Goal: Task Accomplishment & Management: Complete application form

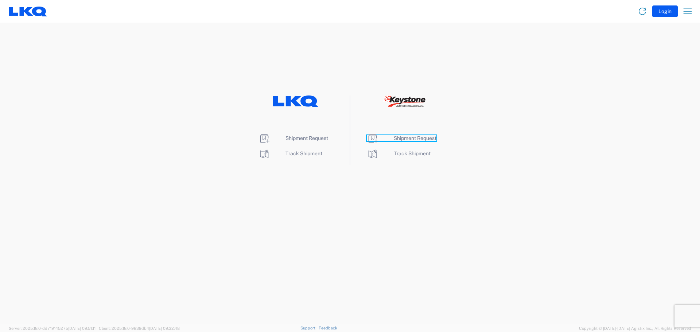
click at [408, 140] on span "Shipment Request" at bounding box center [415, 138] width 43 height 6
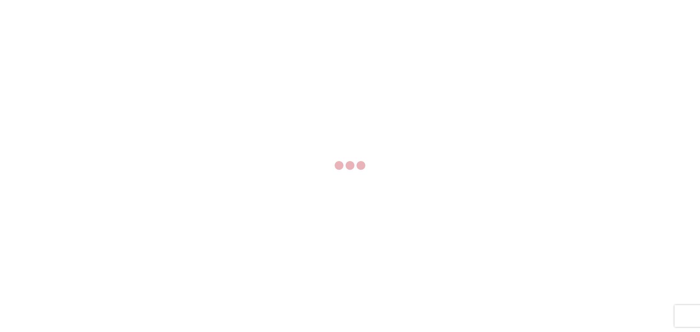
select select "FULL"
select select "LBS"
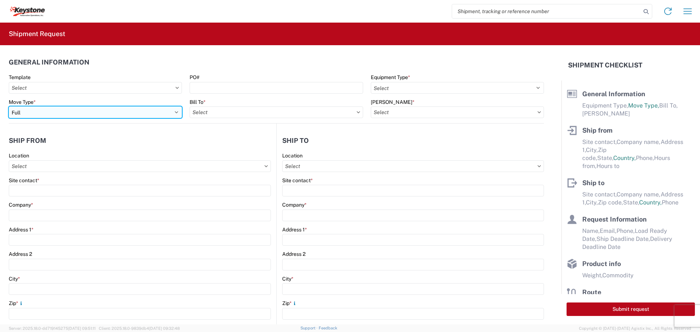
click at [81, 114] on select "Select Full Partial TL" at bounding box center [95, 112] width 173 height 12
select select "PARTIAL_TL"
click at [9, 106] on select "Select Full Partial TL" at bounding box center [95, 112] width 173 height 12
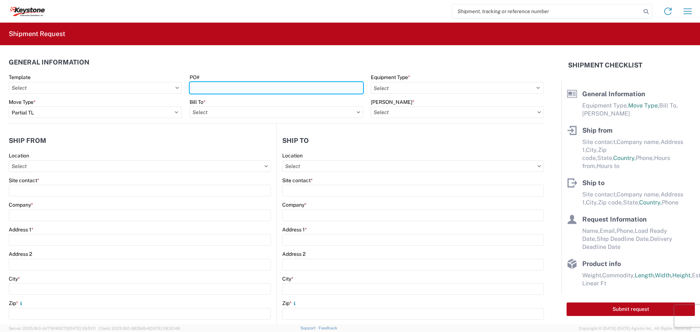
click at [212, 87] on input "PO#" at bounding box center [276, 88] width 173 height 12
type input "4176967"
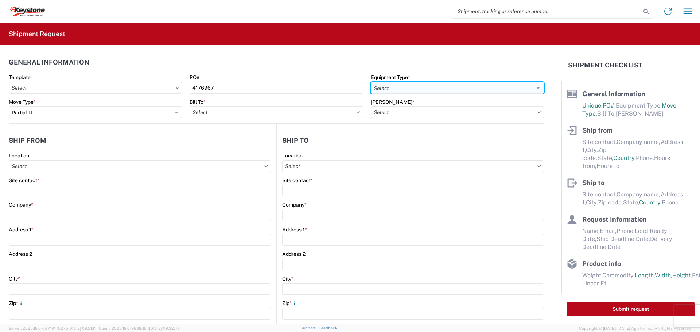
select select "STDV"
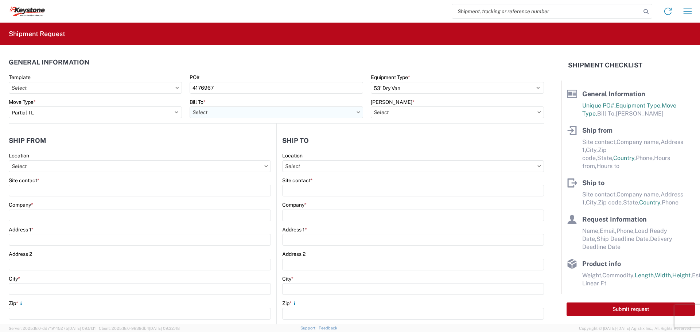
click at [279, 113] on input "Bill To *" at bounding box center [276, 112] width 173 height 12
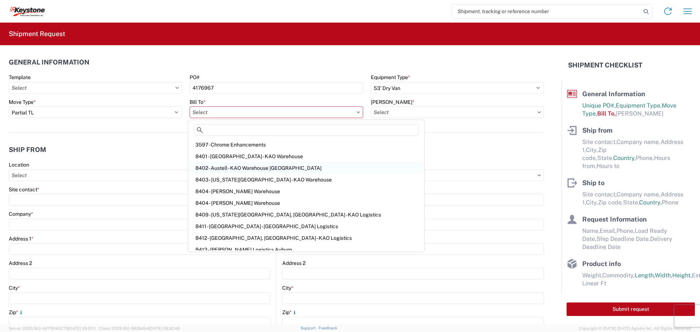
click at [237, 167] on div "8402 - Austell - KAO Warehouse [GEOGRAPHIC_DATA]" at bounding box center [306, 168] width 233 height 12
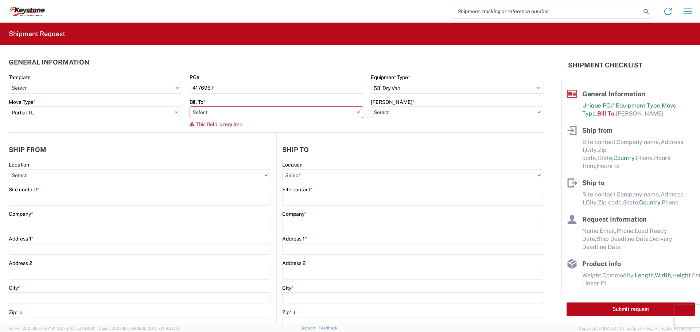
type input "8402 - Austell - KAO Warehouse [GEOGRAPHIC_DATA]"
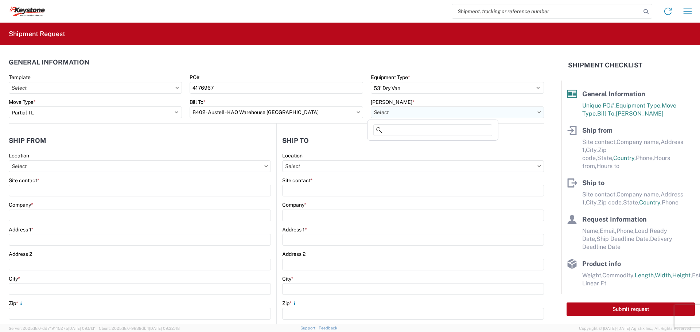
click at [394, 111] on input "[PERSON_NAME] *" at bounding box center [457, 112] width 173 height 12
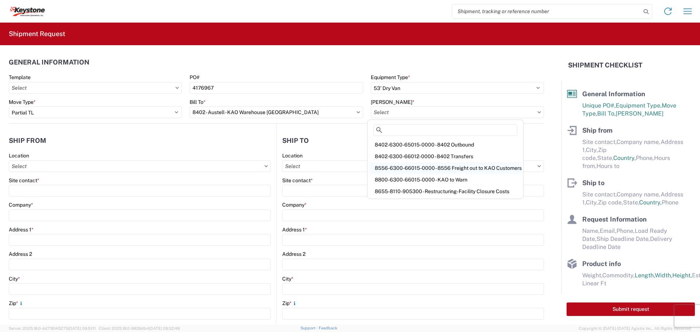
click at [402, 167] on div "8556-6300-66015-0000 - 8556 Freight out to KAO Customers" at bounding box center [445, 168] width 153 height 12
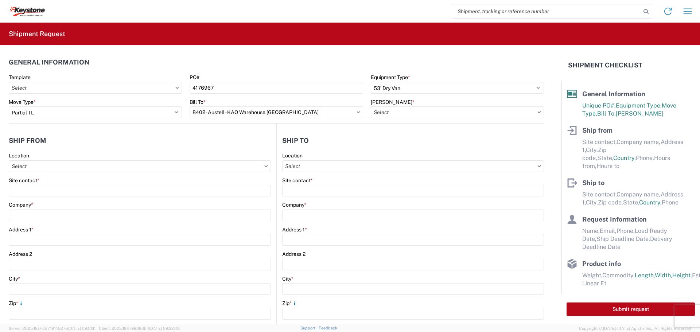
type input "8556-6300-66015-0000 - 8556 Freight out to KAO Customers"
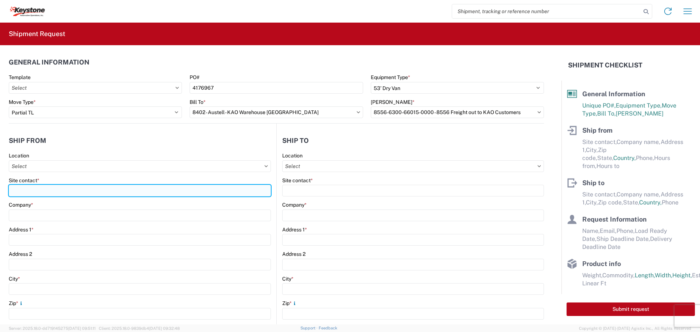
click at [48, 187] on input "Site contact *" at bounding box center [140, 191] width 262 height 12
type input "[PERSON_NAME]"
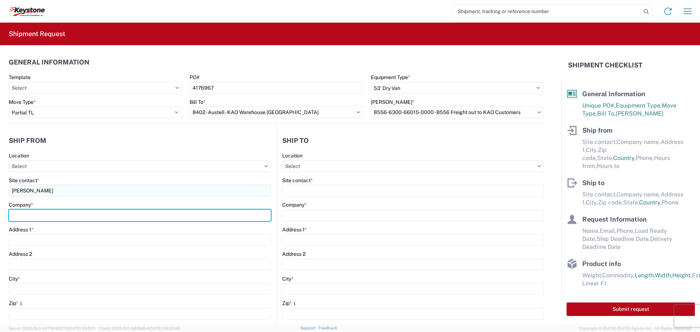
type input "RV Products Div. of Airxcel co Forte Products"
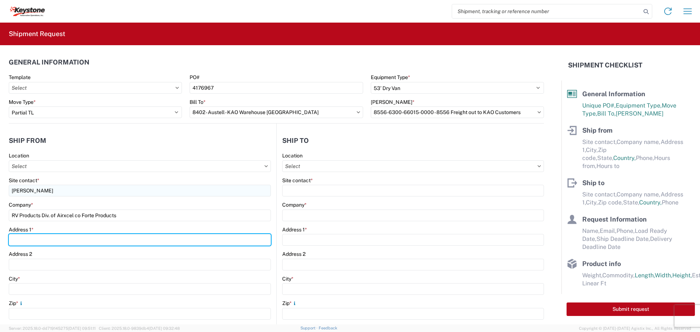
type input "[STREET_ADDRESS]"
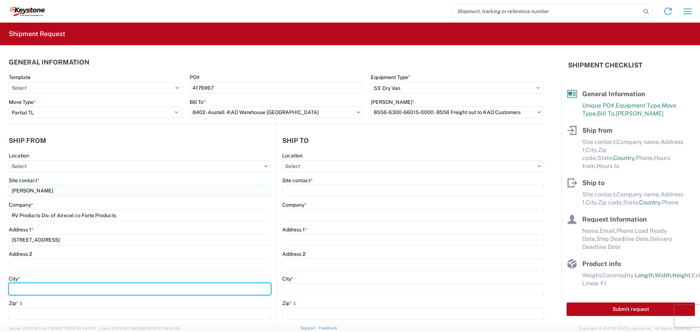
type input "[GEOGRAPHIC_DATA]"
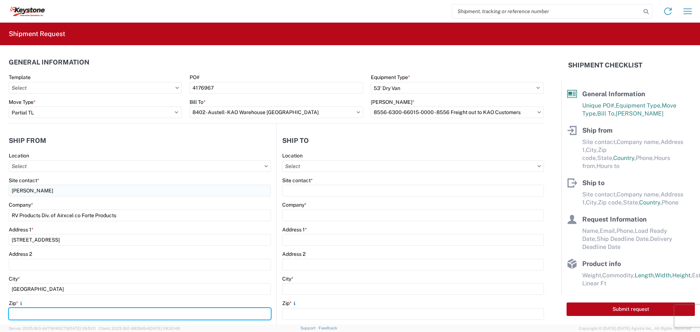
type input "66839"
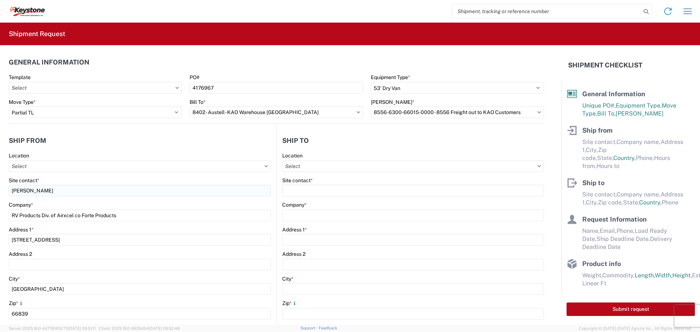
select select "KS"
type input "[EMAIL_ADDRESS][DOMAIN_NAME]"
type input "6203642701"
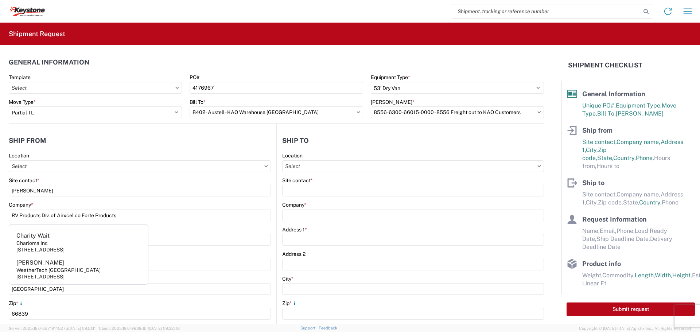
click at [200, 144] on header "Ship from" at bounding box center [143, 140] width 268 height 16
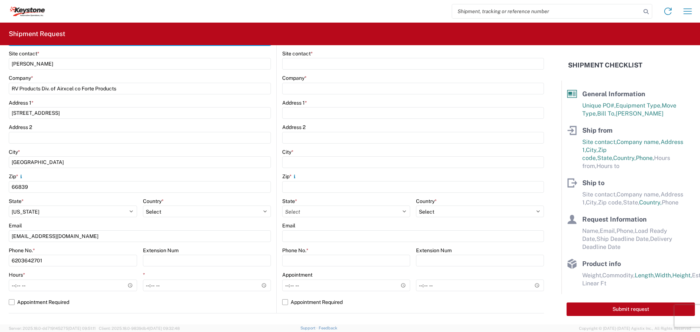
scroll to position [146, 0]
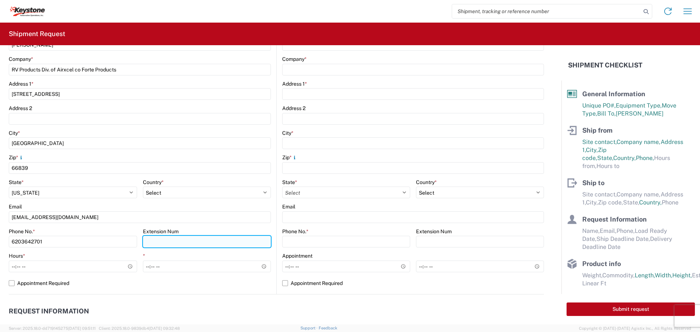
click at [156, 242] on input "Extension Num" at bounding box center [207, 242] width 128 height 12
type input "2704"
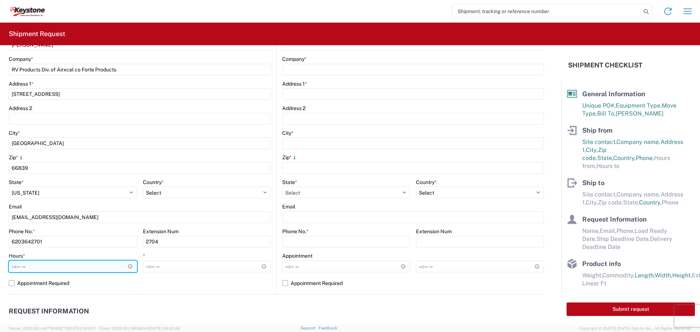
click at [15, 267] on input "Hours *" at bounding box center [73, 267] width 128 height 12
type input "08:00"
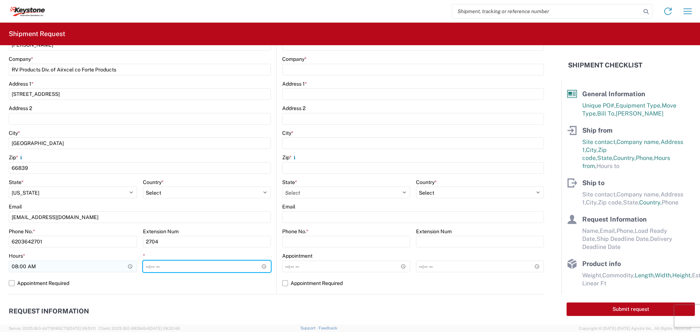
type input "16:00"
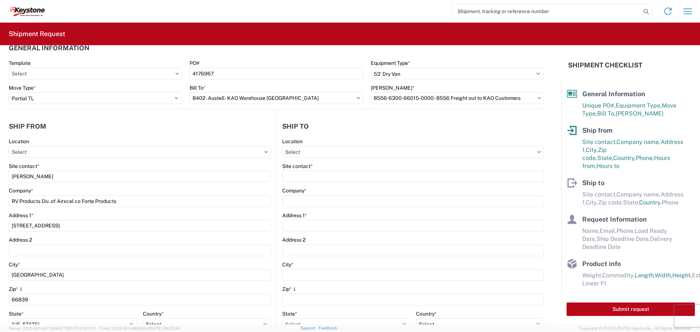
scroll to position [0, 0]
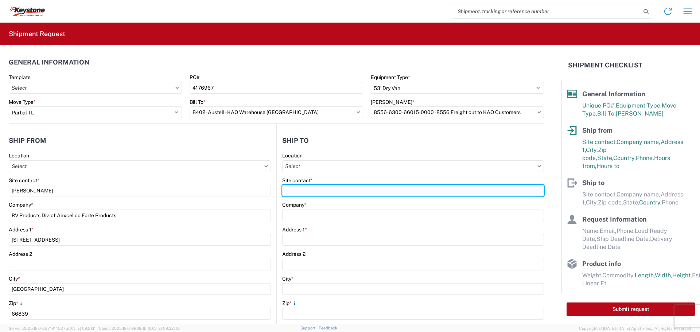
click at [300, 192] on input "Site contact *" at bounding box center [413, 191] width 262 height 12
click at [364, 189] on input "[EMAIL_ADDRESS]" at bounding box center [413, 191] width 262 height 12
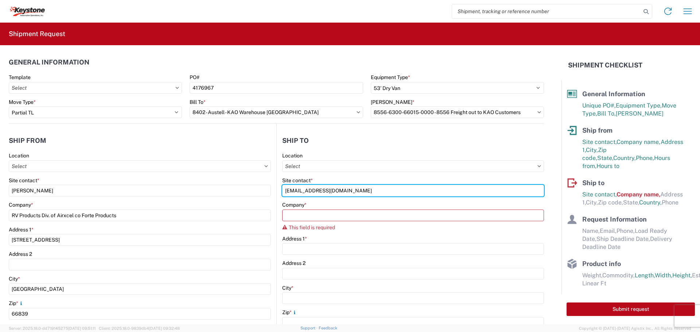
drag, startPoint x: 364, startPoint y: 190, endPoint x: 279, endPoint y: 195, distance: 85.1
click at [279, 195] on main "Location Site contact * [EMAIL_ADDRESS][DOMAIN_NAME] Company * This field is re…" at bounding box center [410, 300] width 267 height 297
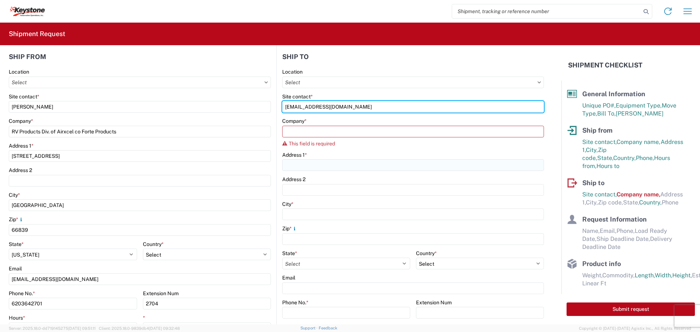
scroll to position [109, 0]
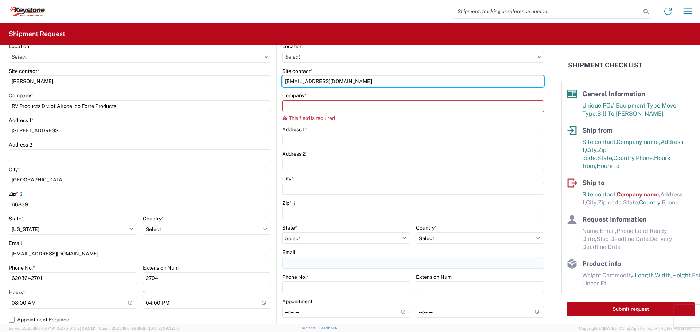
type input "[EMAIL_ADDRESS][DOMAIN_NAME]"
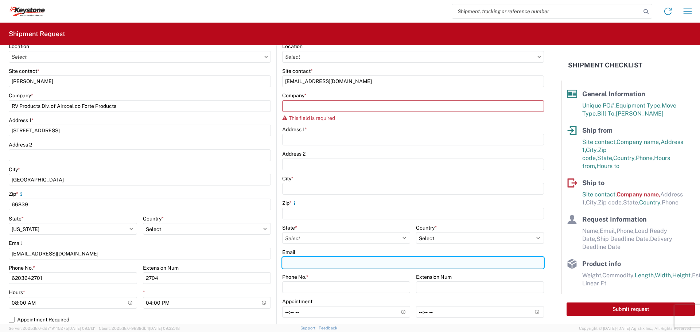
click at [297, 262] on input "Email" at bounding box center [413, 263] width 262 height 12
paste input "[EMAIL_ADDRESS][DOMAIN_NAME]"
type input "[EMAIL_ADDRESS][DOMAIN_NAME]"
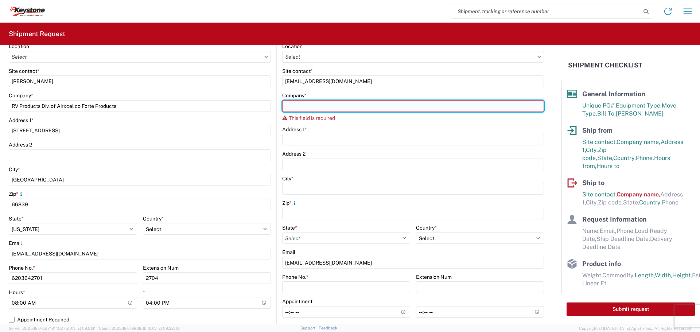
click at [301, 106] on input "Company *" at bounding box center [413, 106] width 262 height 12
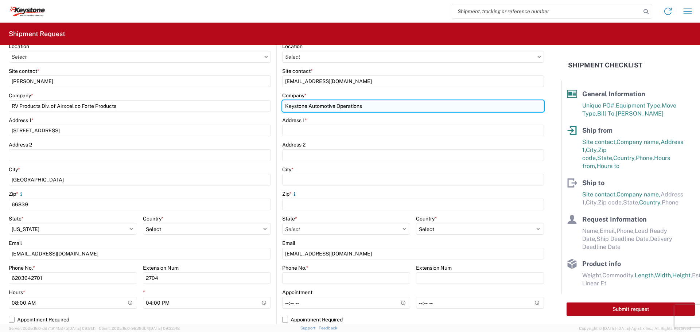
type input "Keystone Automotive Operations"
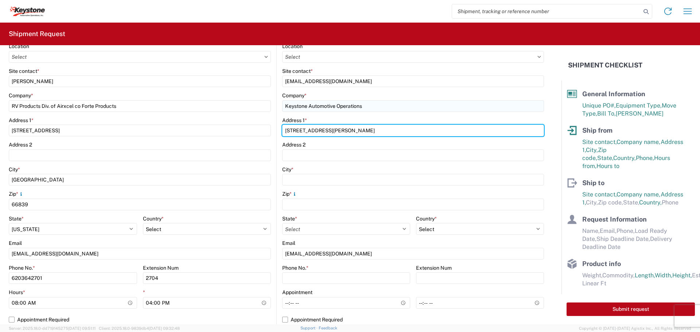
type input "[STREET_ADDRESS][PERSON_NAME]"
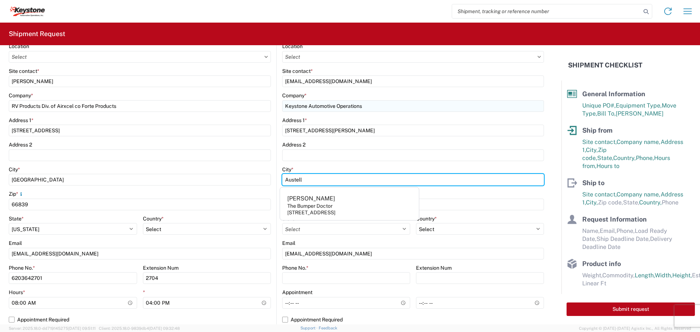
type input "Austell"
click at [360, 175] on input "Austell" at bounding box center [413, 180] width 262 height 12
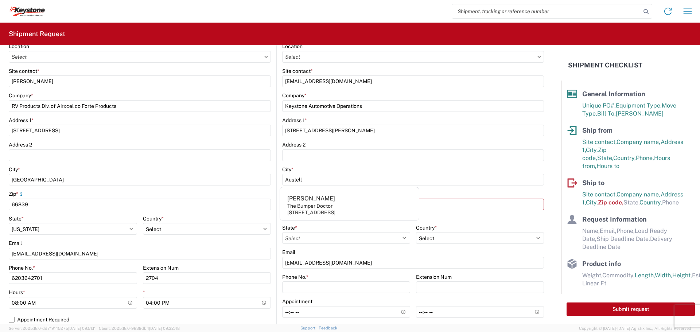
click at [362, 164] on agx-form-control-wrapper-v2 "Address 2" at bounding box center [413, 153] width 262 height 25
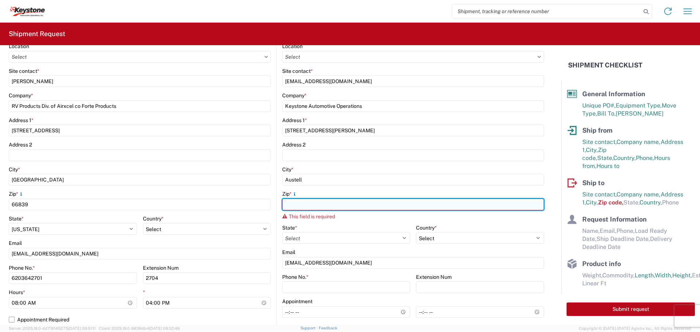
click at [316, 202] on input "Zip *" at bounding box center [413, 205] width 262 height 12
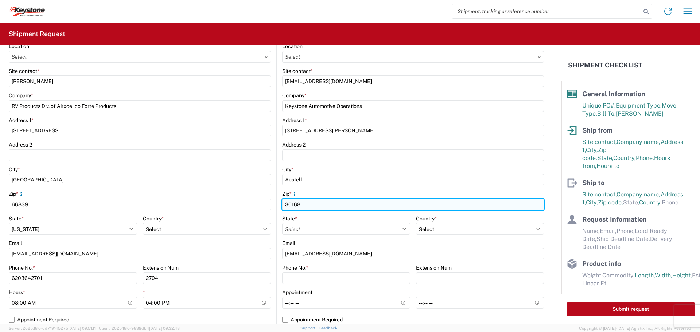
type input "30168"
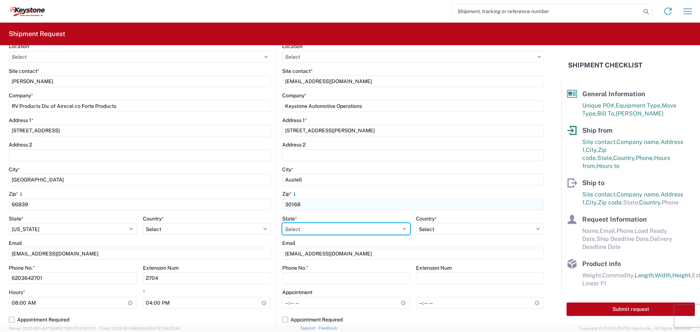
select select "GA"
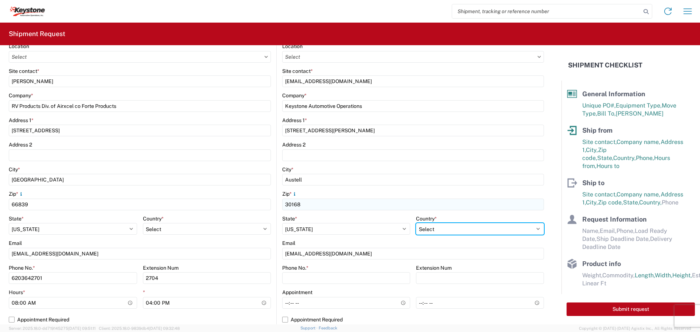
select select "US"
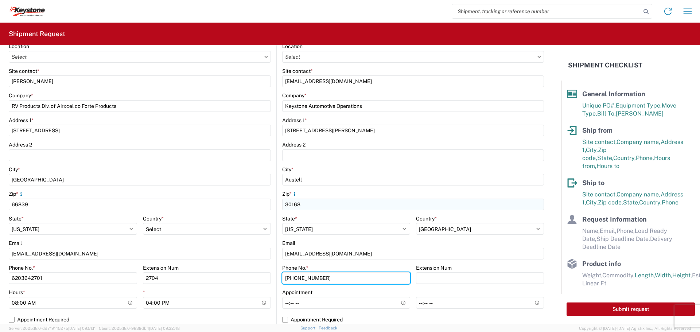
type input "[PHONE_NUMBER]"
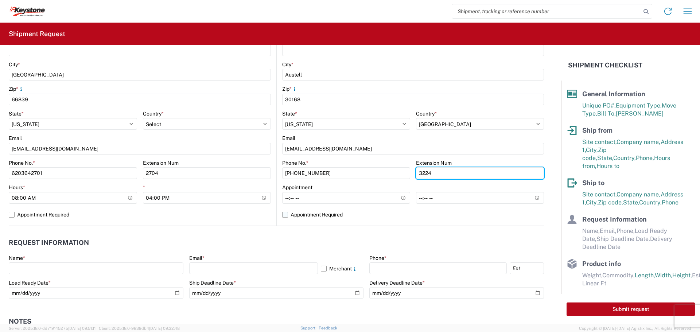
scroll to position [219, 0]
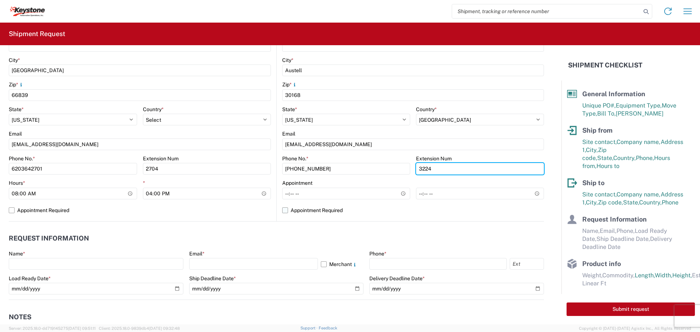
type input "3224"
click at [284, 210] on label "Appointment Required" at bounding box center [413, 211] width 262 height 12
click at [0, 0] on input "Appointment Required" at bounding box center [0, 0] width 0 height 0
select select "US"
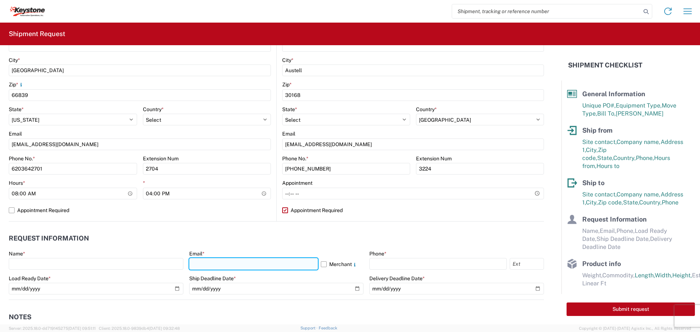
click at [263, 262] on input "text" at bounding box center [253, 264] width 129 height 12
type input "[EMAIL_ADDRESS][DOMAIN_NAME]"
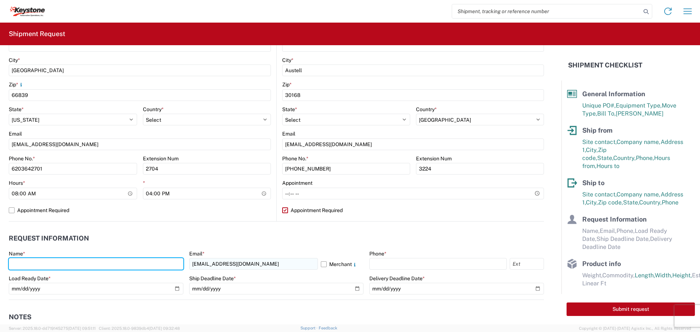
type input "[PERSON_NAME]"
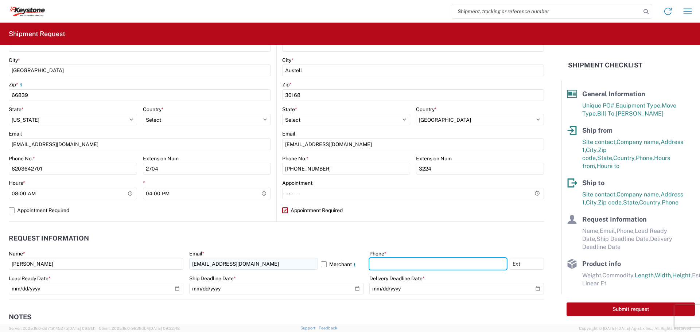
type input "6203642701"
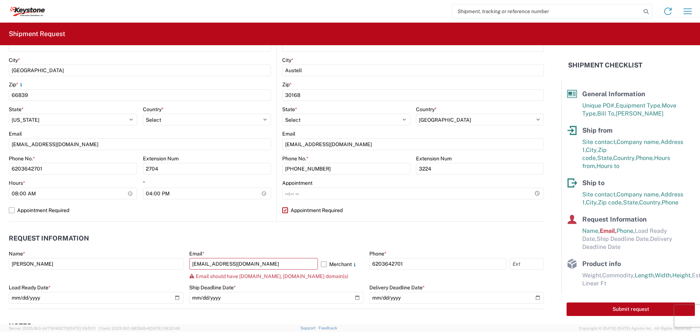
click at [321, 265] on label "Merchant" at bounding box center [342, 264] width 43 height 12
click at [0, 0] on input "Merchant" at bounding box center [0, 0] width 0 height 0
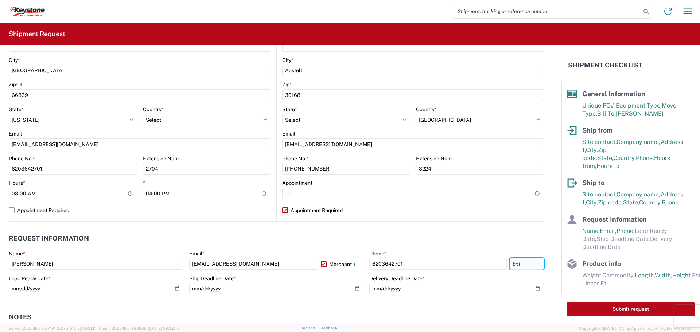
click at [513, 266] on input "text" at bounding box center [527, 264] width 34 height 12
type input "2704"
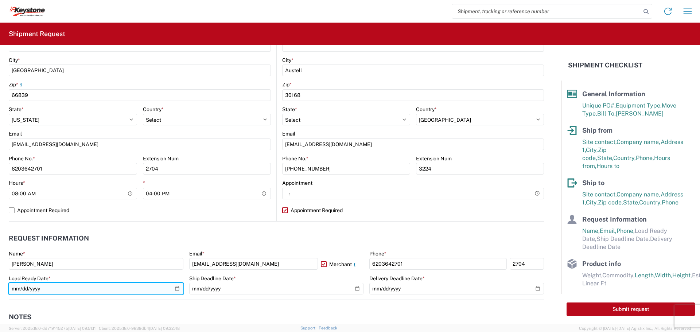
click at [175, 289] on input "date" at bounding box center [96, 289] width 175 height 12
type input "[DATE]"
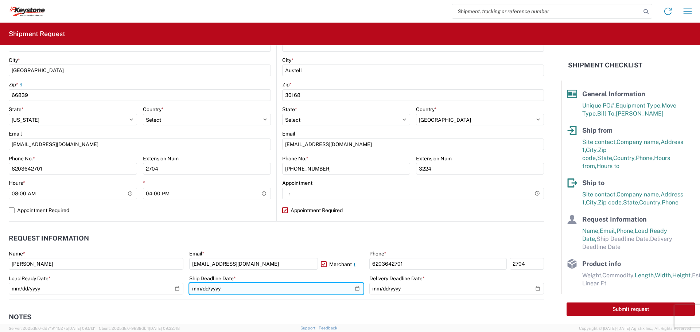
click at [353, 288] on input "date" at bounding box center [276, 289] width 175 height 12
type input "[DATE]"
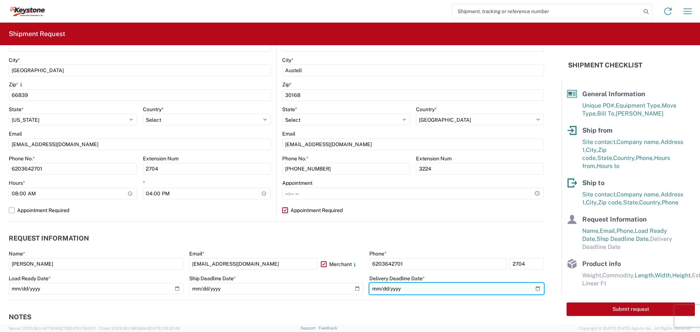
click at [534, 289] on input "date" at bounding box center [456, 289] width 175 height 12
type input "[DATE]"
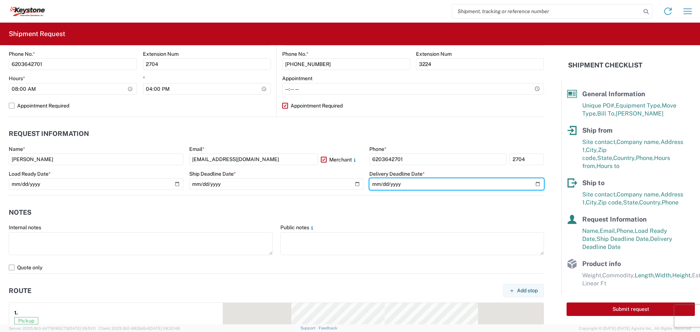
scroll to position [328, 0]
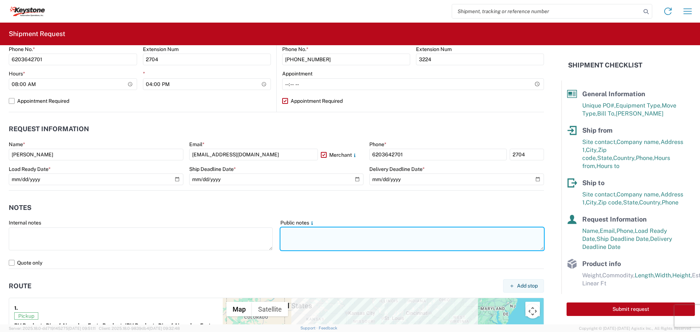
click at [301, 232] on textarea at bounding box center [412, 238] width 264 height 23
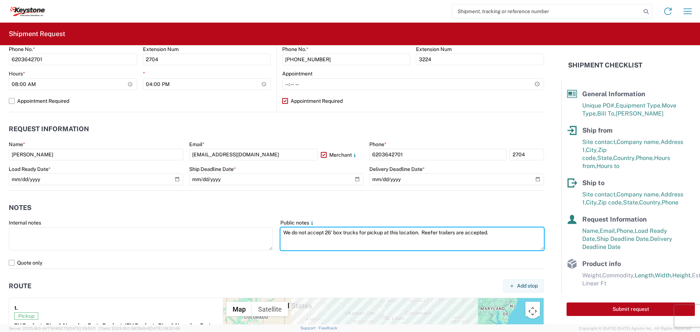
drag, startPoint x: 280, startPoint y: 231, endPoint x: 494, endPoint y: 221, distance: 213.8
click at [494, 221] on div "Public notes We do not accept 26' box trucks for pickup at this location. Reefe…" at bounding box center [412, 235] width 264 height 32
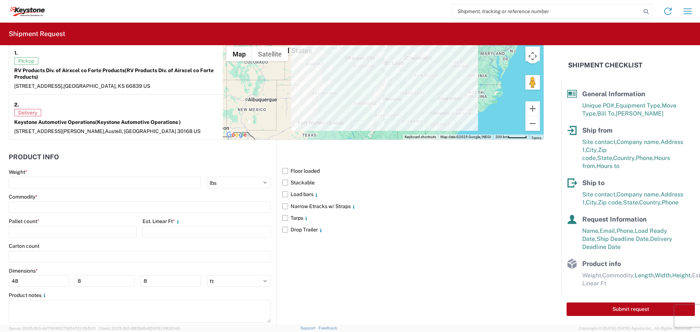
scroll to position [602, 0]
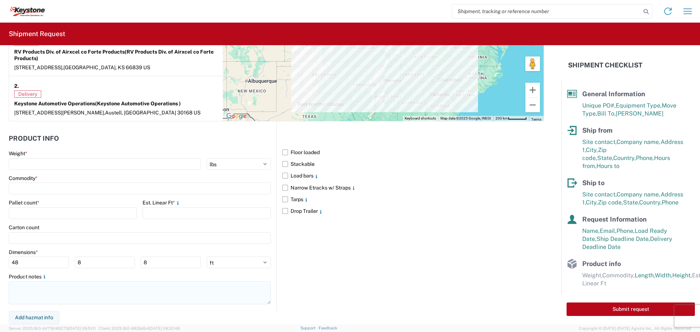
type textarea "We do not accept 26' box trucks for pickup at this location. Reefer trailers ar…"
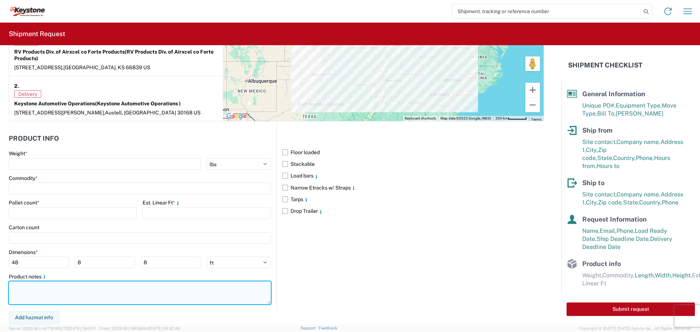
click at [19, 292] on textarea at bounding box center [140, 292] width 262 height 23
paste textarea "We do not accept 26' box trucks for pickup at this location. Reefer trailers ar…"
type textarea "We do not accept 26' box trucks for pickup at this location. Reefer trailers ar…"
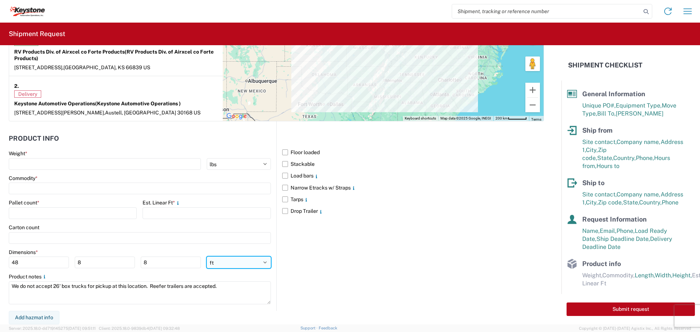
click at [260, 260] on select "ft in cm" at bounding box center [239, 263] width 64 height 12
select select "IN"
click at [207, 257] on select "ft in cm" at bounding box center [239, 263] width 64 height 12
type input "576"
type input "96"
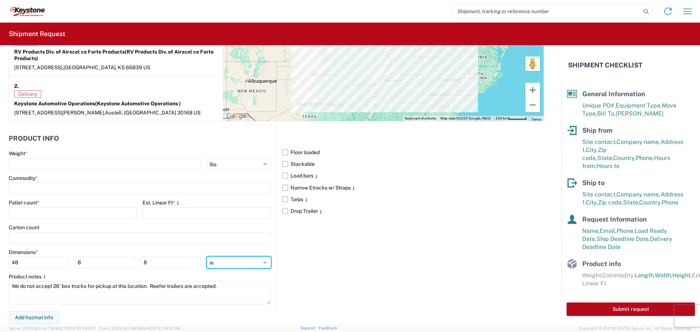
type input "96"
drag, startPoint x: 50, startPoint y: 265, endPoint x: 7, endPoint y: 262, distance: 43.1
click at [7, 262] on form "General Information Template PO# 4176967 Equipment Type * Select 53’ Dry Van Fl…" at bounding box center [280, 184] width 561 height 279
type input "52"
type input "40"
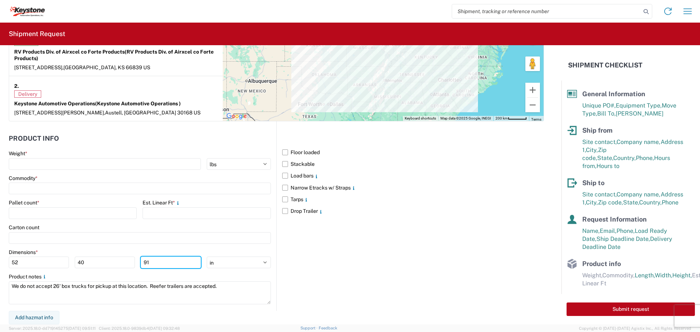
type input "91"
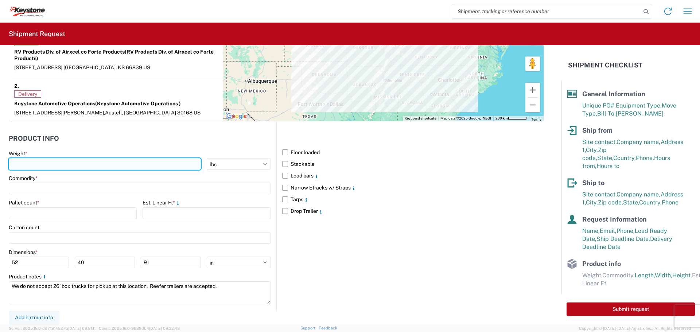
click at [30, 164] on input "number" at bounding box center [105, 164] width 192 height 12
type input "4151"
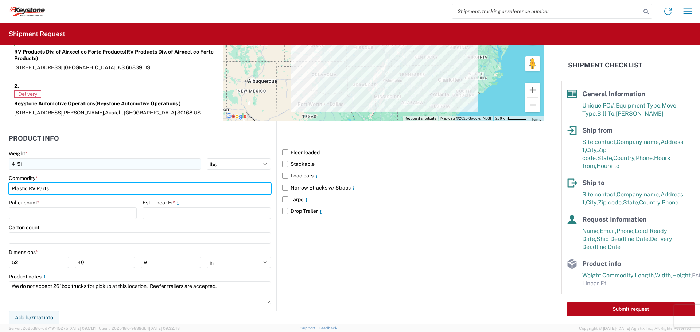
type input "Plastic RV Parts"
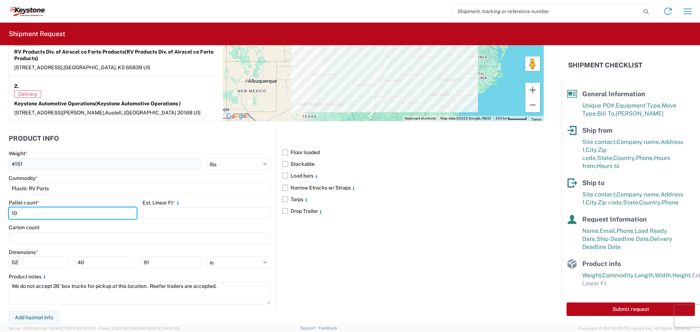
type input "10"
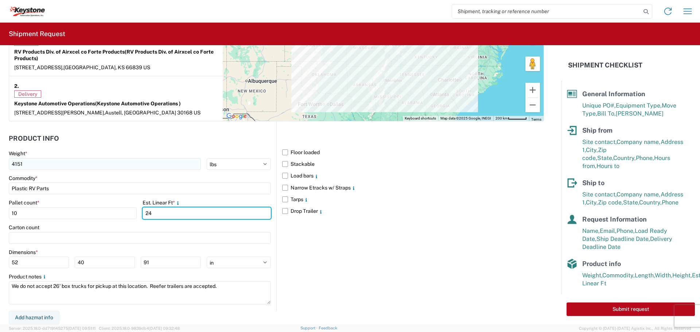
type input "24"
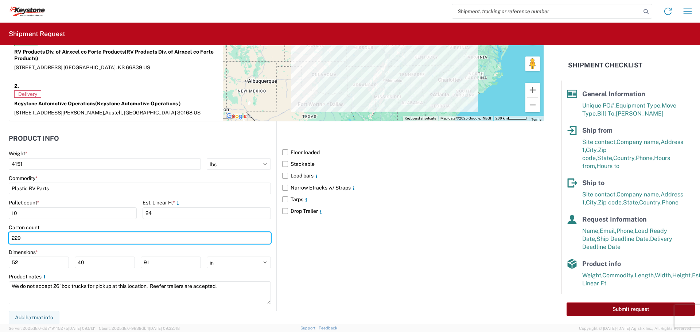
type input "229"
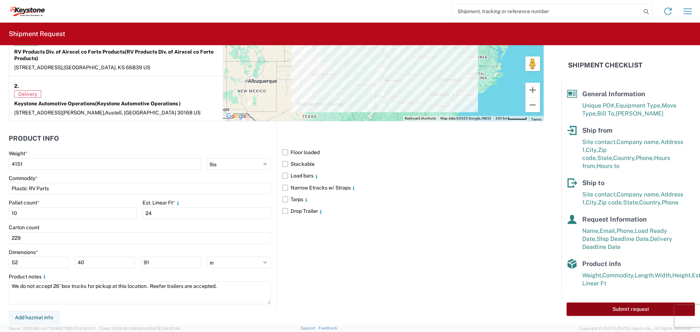
click at [576, 309] on button "Submit request" at bounding box center [631, 309] width 128 height 13
select select "US"
